Goal: Task Accomplishment & Management: Manage account settings

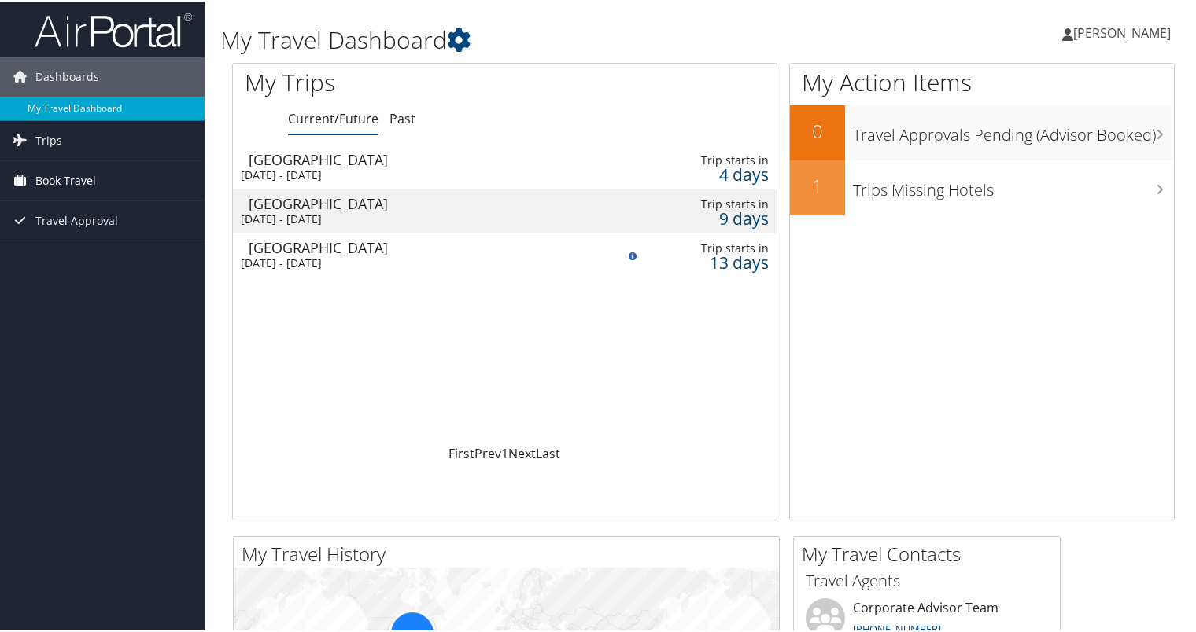
click at [65, 179] on span "Book Travel" at bounding box center [65, 179] width 61 height 39
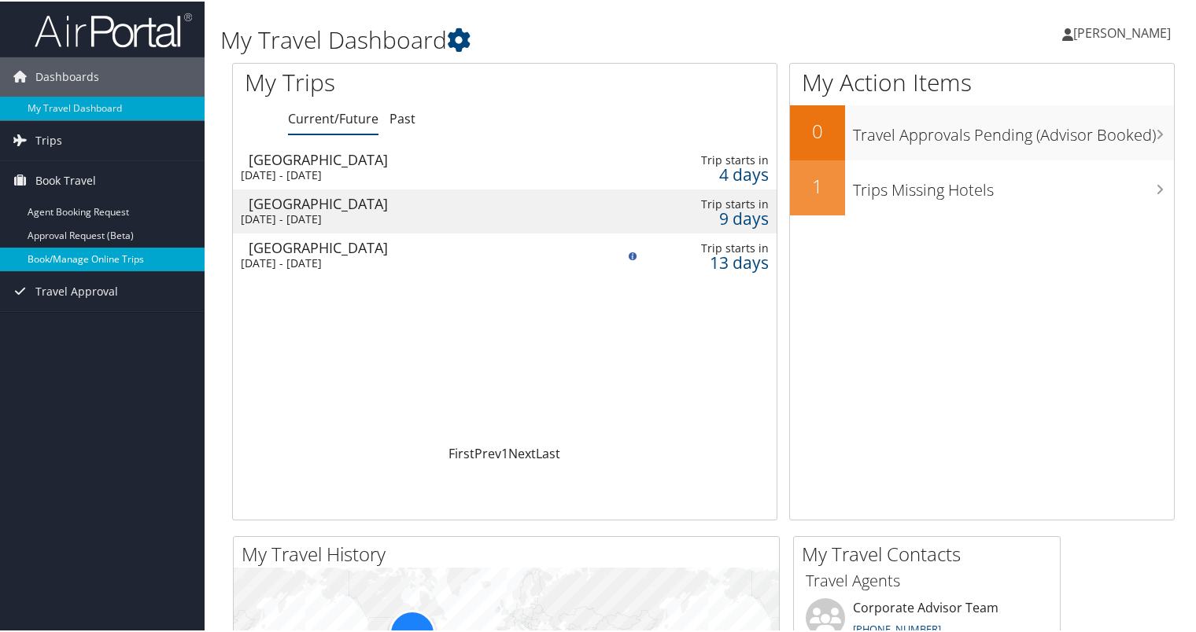
click at [120, 256] on link "Book/Manage Online Trips" at bounding box center [102, 258] width 205 height 24
click at [1104, 30] on span "[PERSON_NAME]" at bounding box center [1122, 31] width 98 height 17
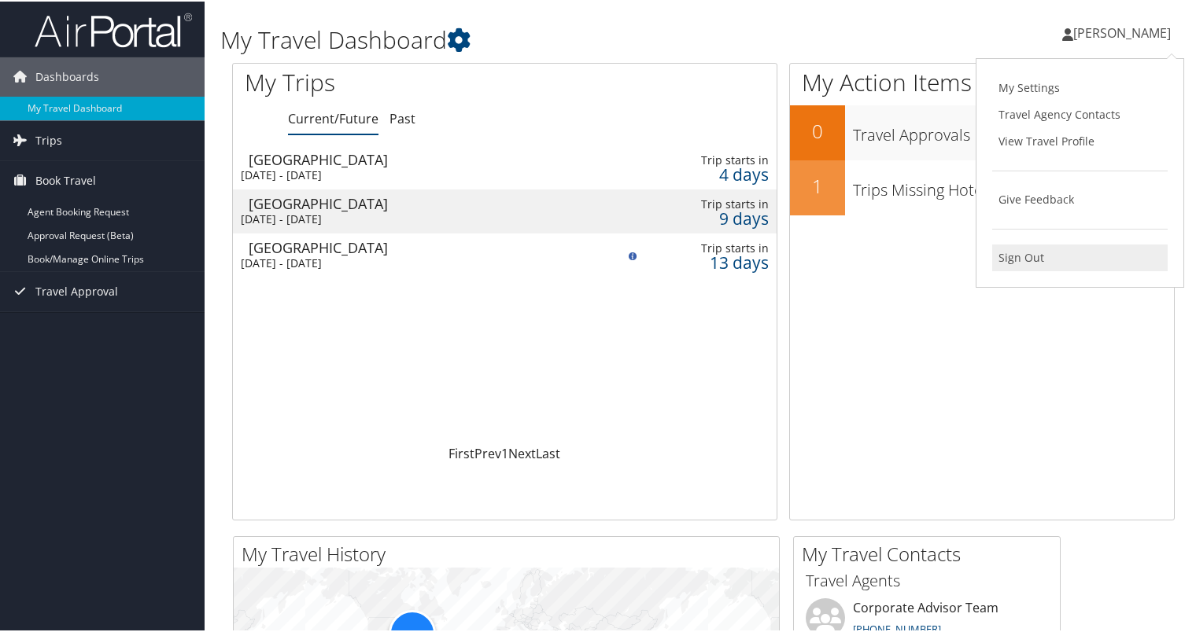
click at [1046, 252] on link "Sign Out" at bounding box center [1079, 256] width 175 height 27
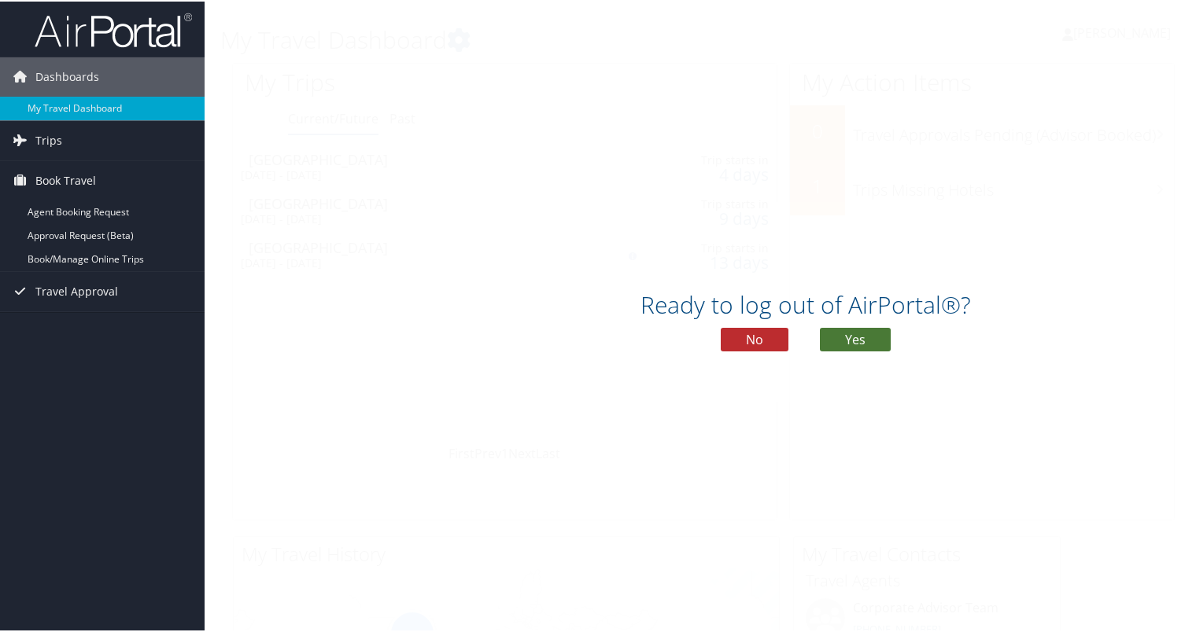
click at [875, 347] on button "Yes" at bounding box center [855, 338] width 71 height 24
